Goal: Information Seeking & Learning: Learn about a topic

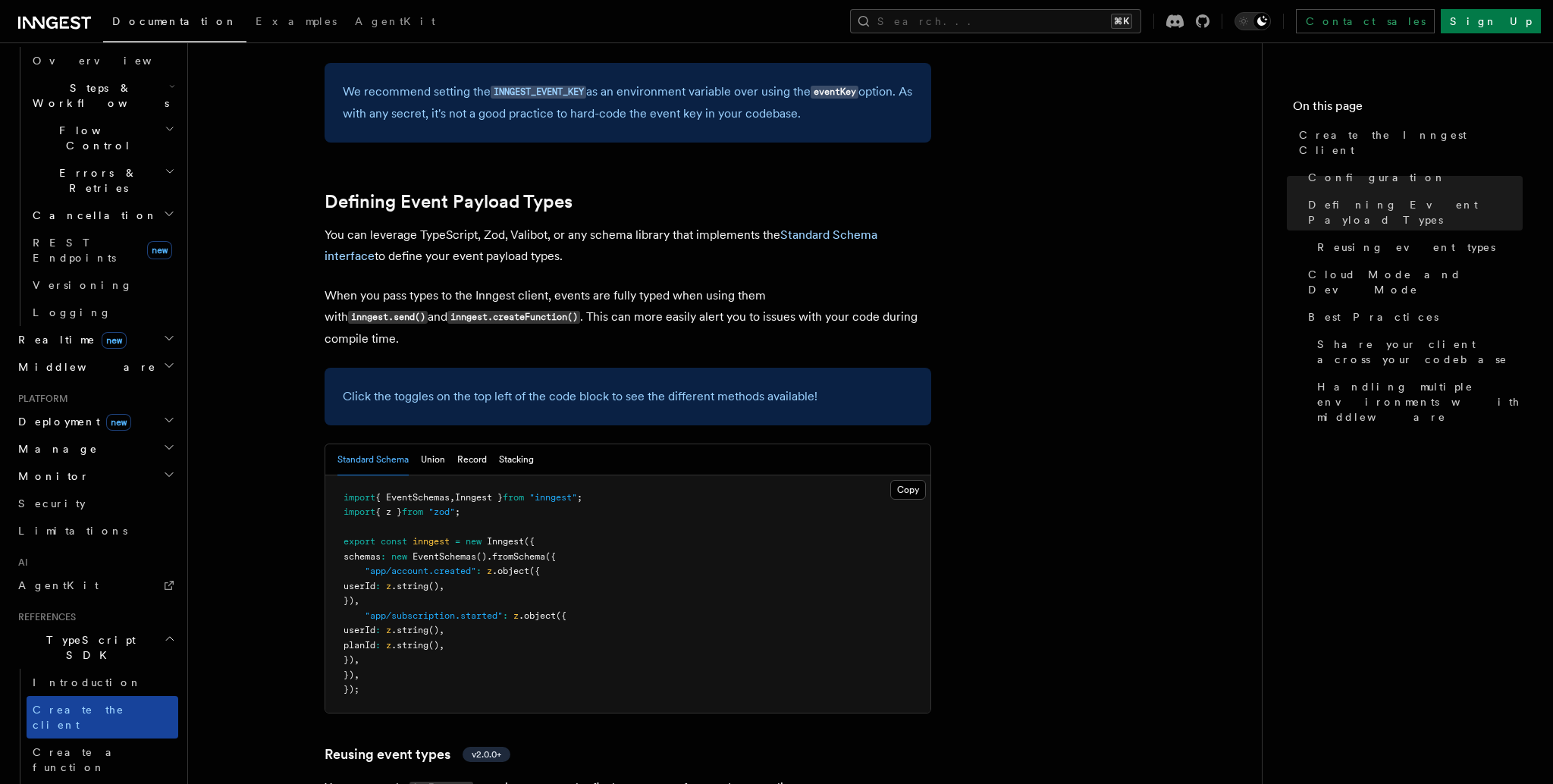
scroll to position [557, 0]
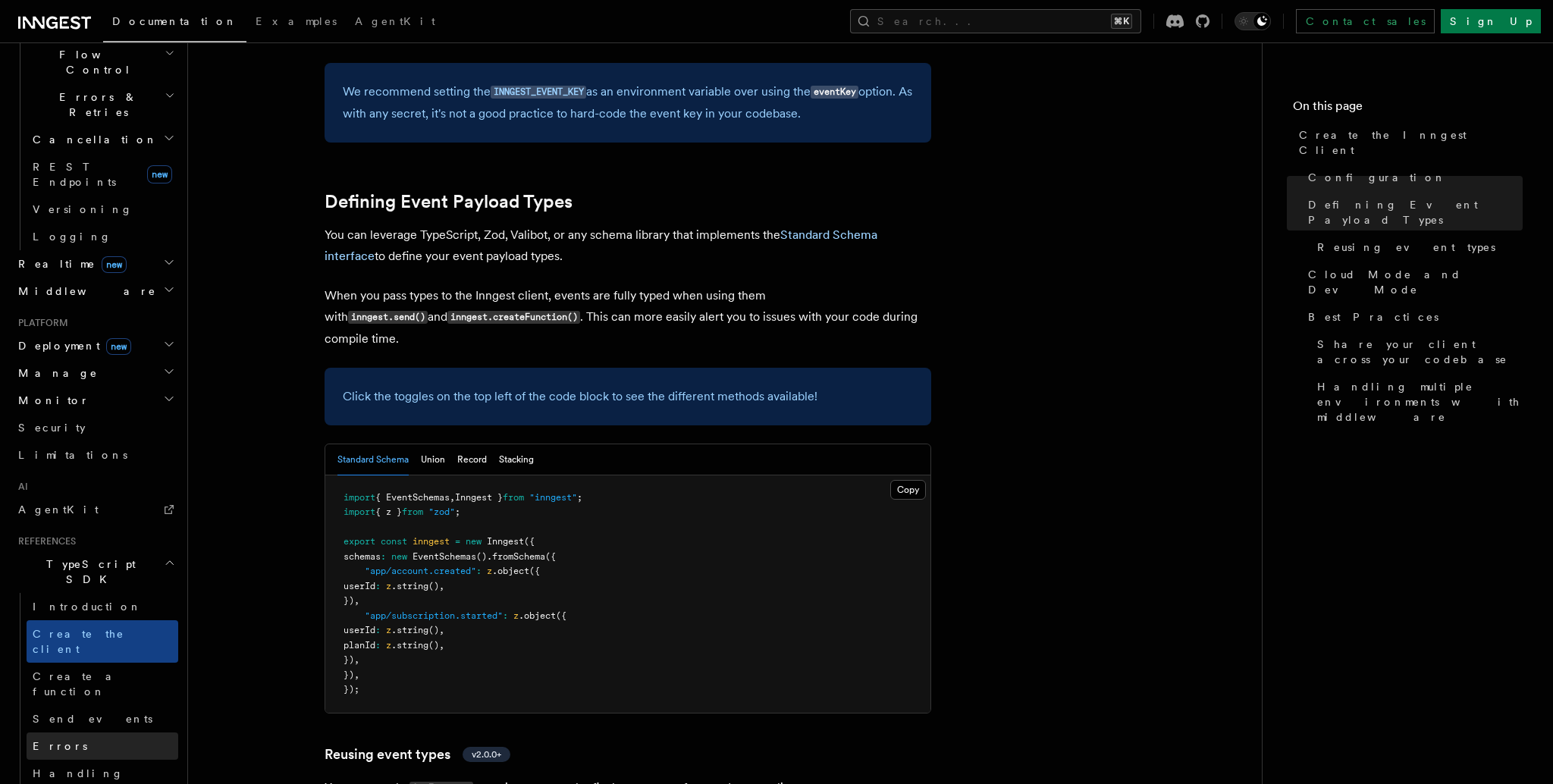
click at [110, 732] on link "Errors" at bounding box center [102, 746] width 152 height 27
click at [89, 713] on span "Send events" at bounding box center [92, 719] width 120 height 12
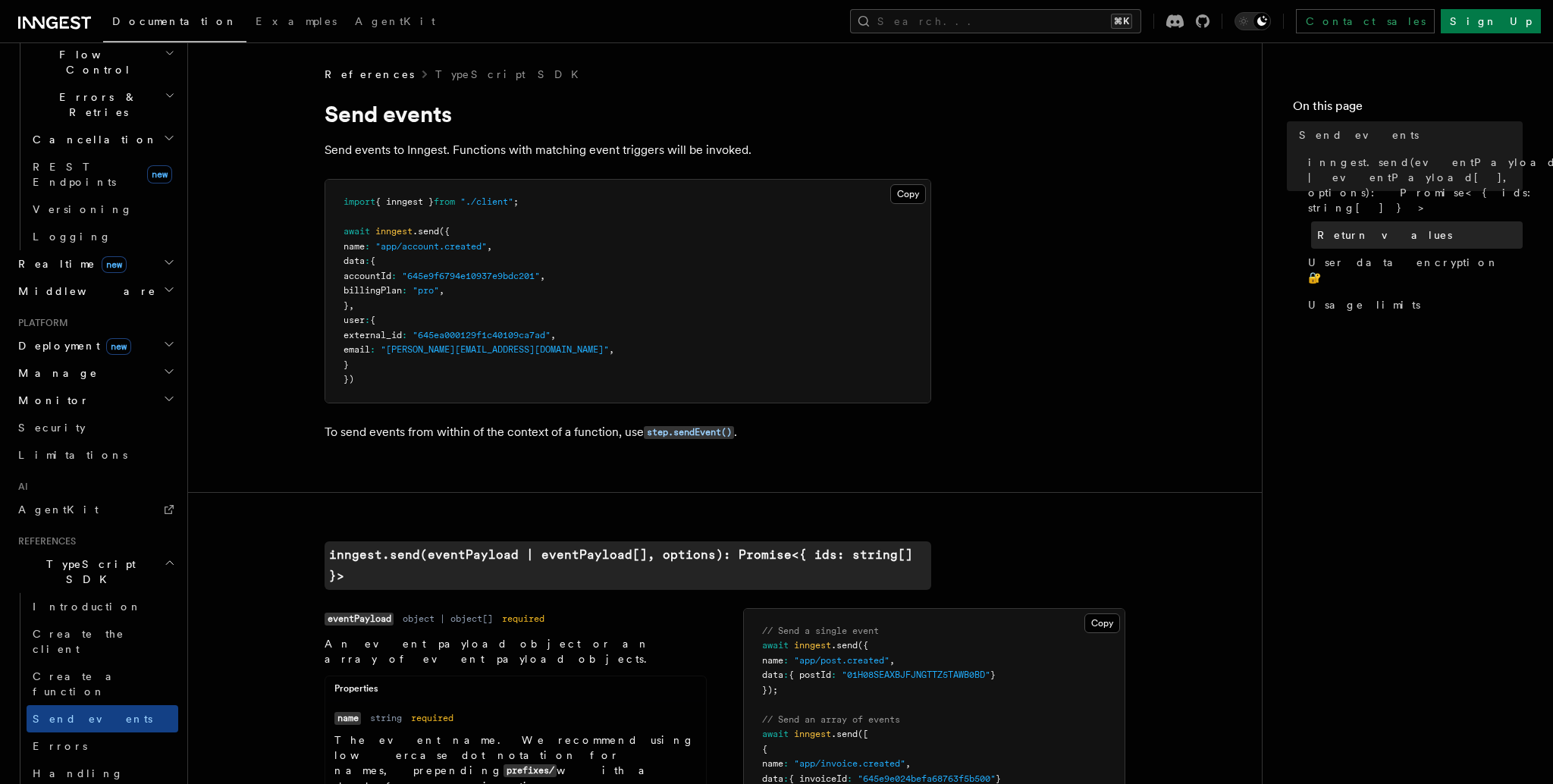
click at [1332, 222] on link "Return values" at bounding box center [1417, 235] width 212 height 27
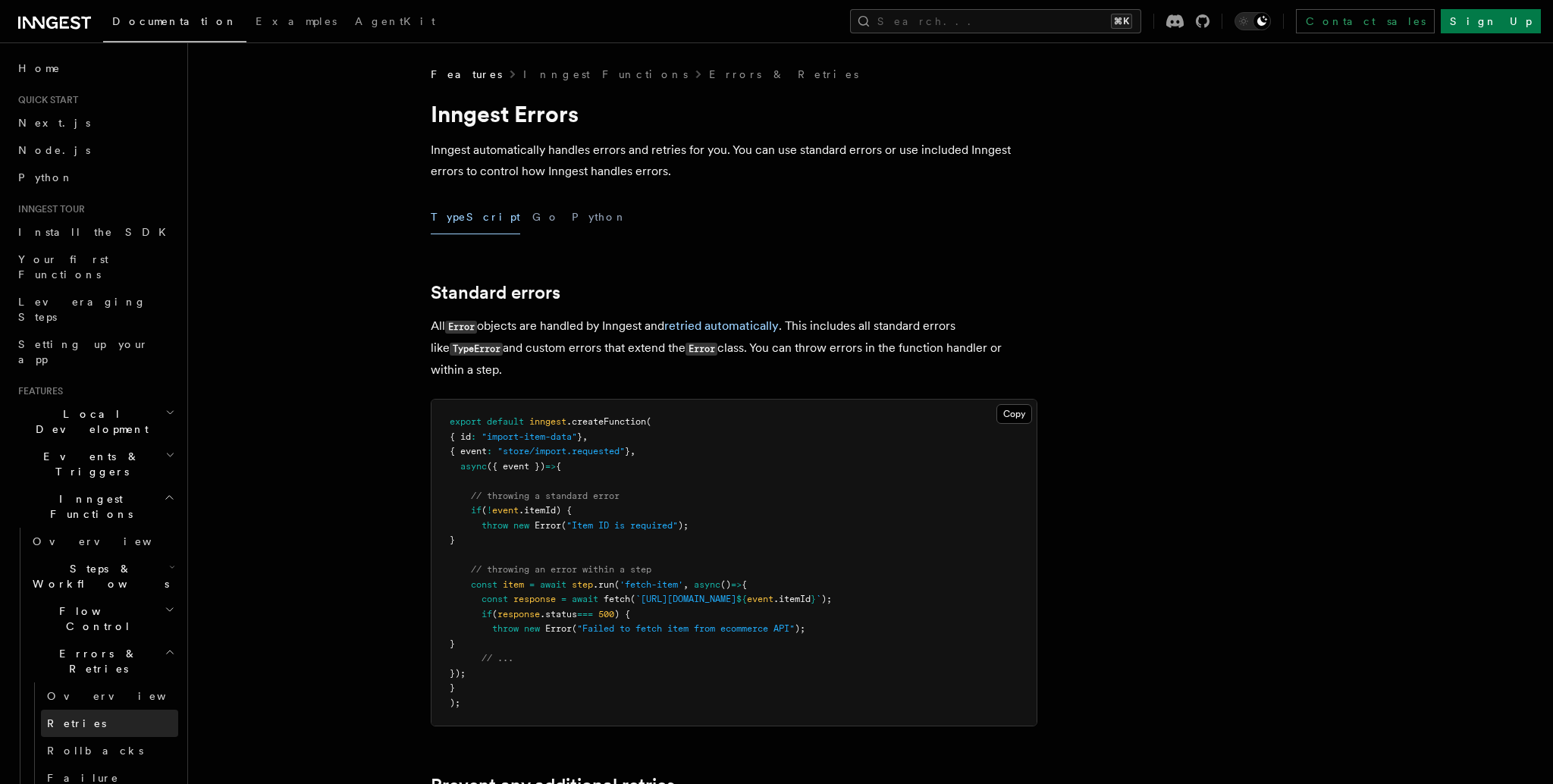
scroll to position [131, 0]
